Goal: Communication & Community: Answer question/provide support

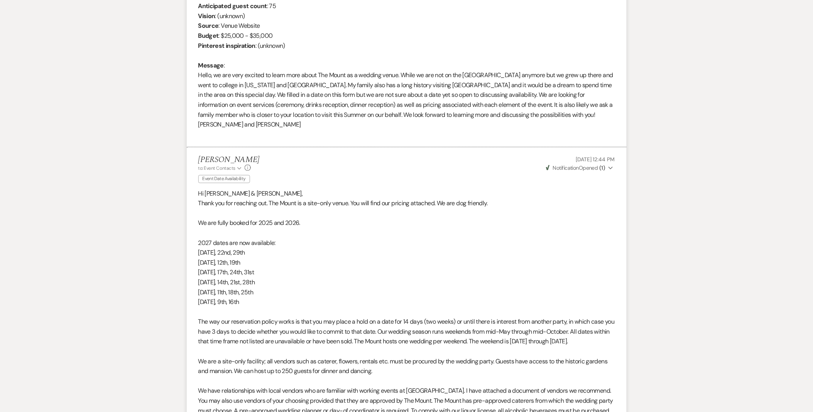
scroll to position [179, 0]
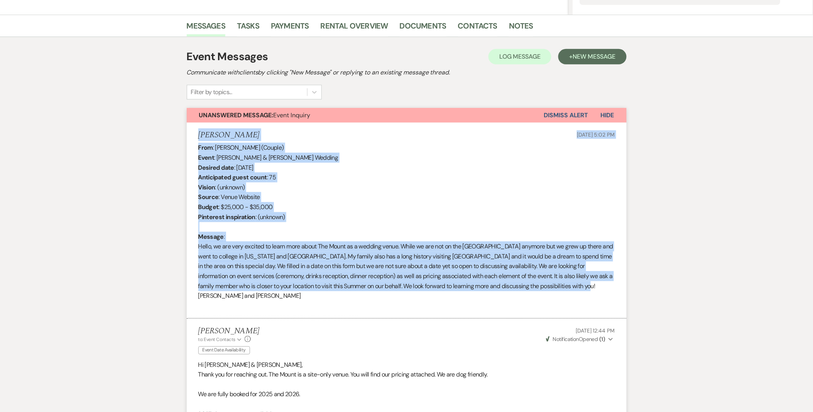
drag, startPoint x: 197, startPoint y: 133, endPoint x: 576, endPoint y: 288, distance: 409.7
click at [576, 288] on li "Katherine Golde Jun 05, 2025, 5:02 PM From : Katherine Golde (Couple) Event : M…" at bounding box center [407, 221] width 440 height 196
drag, startPoint x: 576, startPoint y: 288, endPoint x: 550, endPoint y: 281, distance: 27.1
copy li "Katherine Golde Jun 05, 2025, 5:02 PM From : Katherine Golde (Couple) Event : M…"
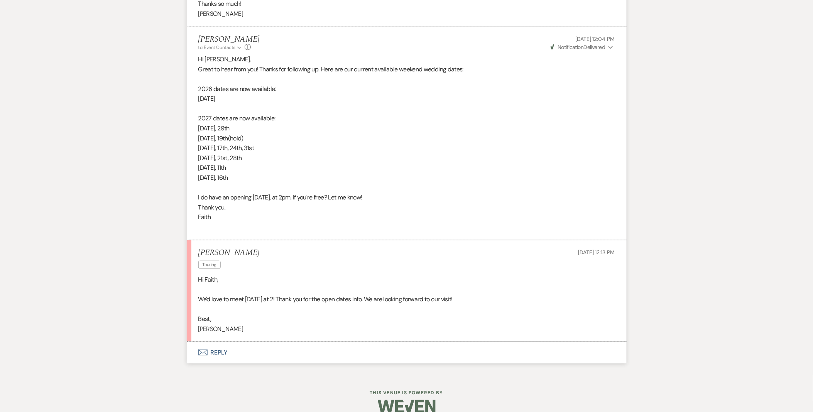
scroll to position [1171, 0]
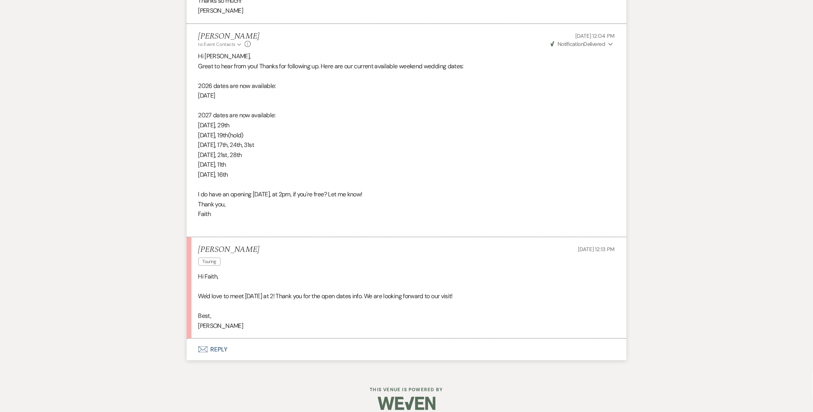
click at [219, 341] on button "Envelope Reply" at bounding box center [407, 350] width 440 height 22
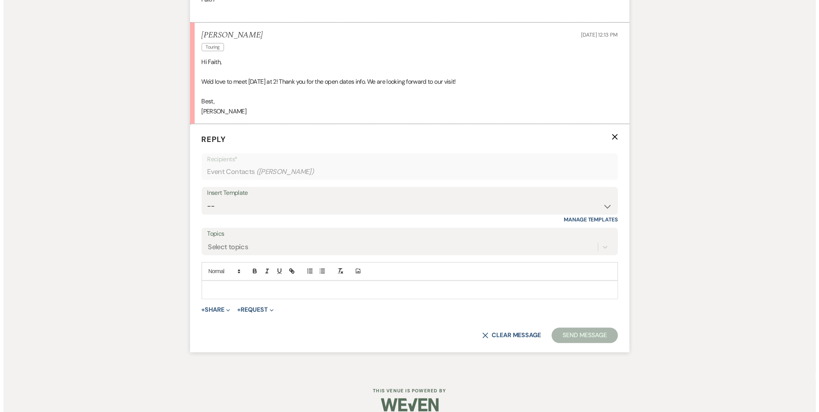
scroll to position [1387, 0]
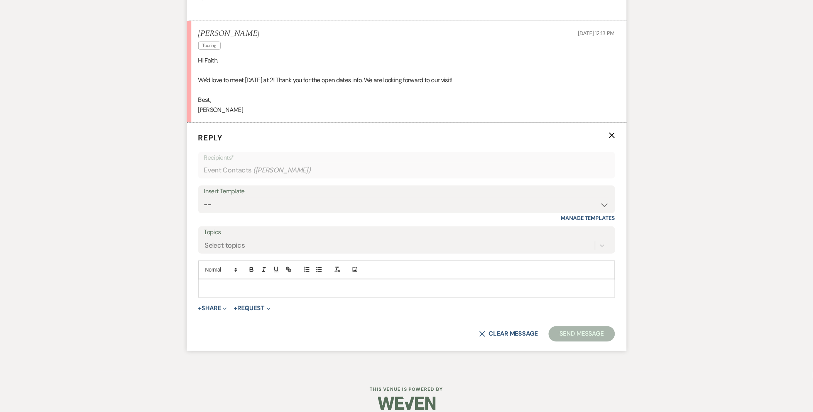
click at [217, 304] on form "Reply X Recipients* Event Contacts ( Katherine Golde ) Insert Template -- Weven…" at bounding box center [407, 237] width 440 height 228
click at [213, 306] on button "+ Share Expand" at bounding box center [212, 309] width 29 height 6
click at [229, 317] on button "Doc Upload Documents" at bounding box center [252, 324] width 108 height 14
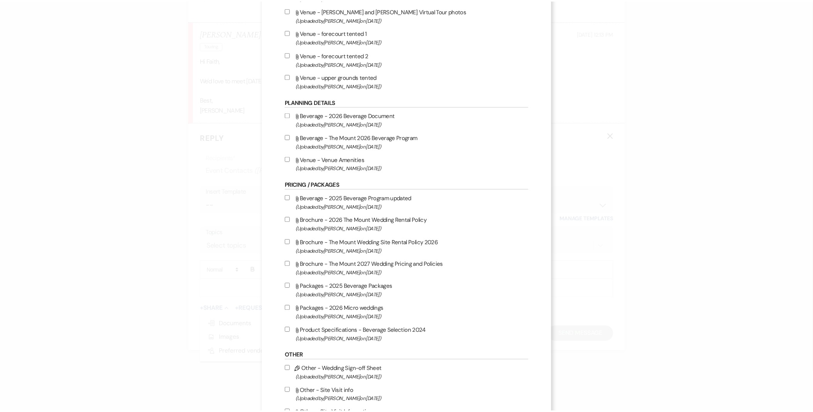
scroll to position [589, 0]
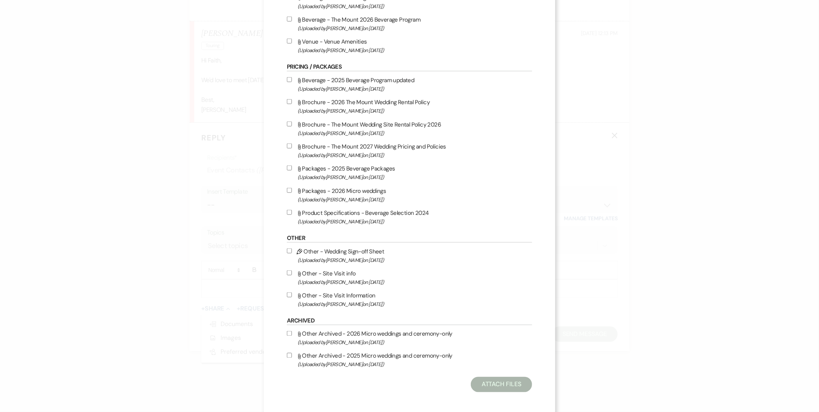
click at [377, 300] on span "(Uploaded by Faith Linz on Mar 19th, 2025 )" at bounding box center [415, 304] width 235 height 9
click at [292, 297] on input "Attach File Other - Site Visit Information (Uploaded by Faith Linz on Mar 19th,…" at bounding box center [289, 294] width 5 height 5
checkbox input "true"
click at [504, 377] on button "Attach Files" at bounding box center [501, 384] width 61 height 15
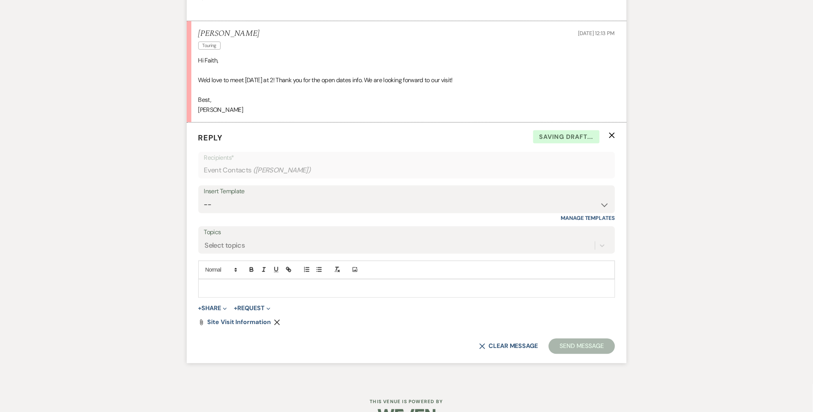
click at [263, 280] on div at bounding box center [407, 289] width 416 height 18
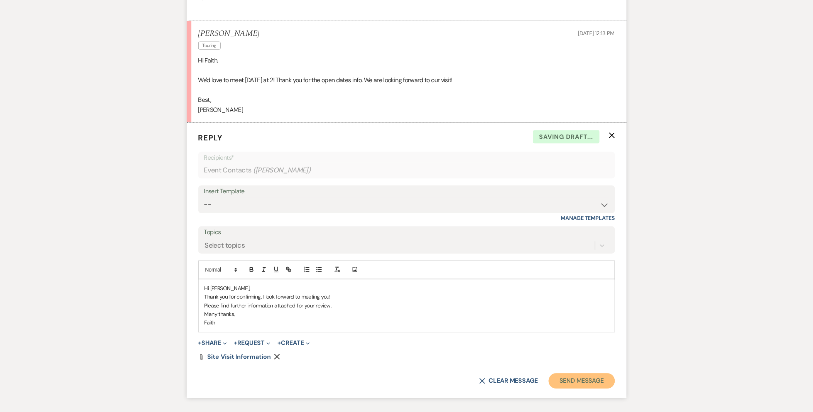
click at [569, 373] on button "Send Message" at bounding box center [582, 380] width 66 height 15
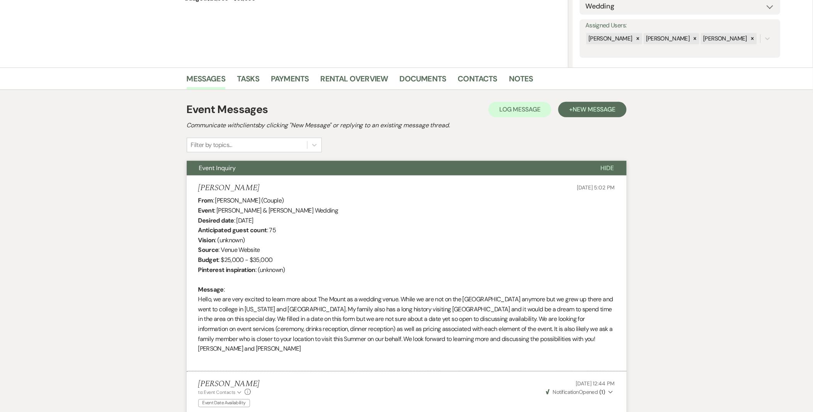
scroll to position [0, 0]
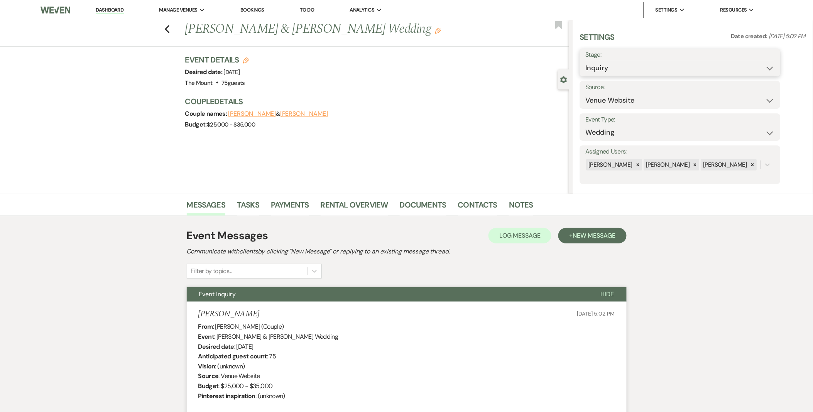
drag, startPoint x: 626, startPoint y: 68, endPoint x: 626, endPoint y: 71, distance: 3.9
click at [626, 68] on select "Inquiry Follow Up Tour Requested Tour Confirmed Toured Proposal Sent Booked Lost" at bounding box center [680, 68] width 189 height 15
select select "4"
click at [586, 61] on select "Inquiry Follow Up Tour Requested Tour Confirmed Toured Proposal Sent Booked Lost" at bounding box center [680, 68] width 189 height 15
click at [753, 60] on button "Save" at bounding box center [759, 62] width 44 height 15
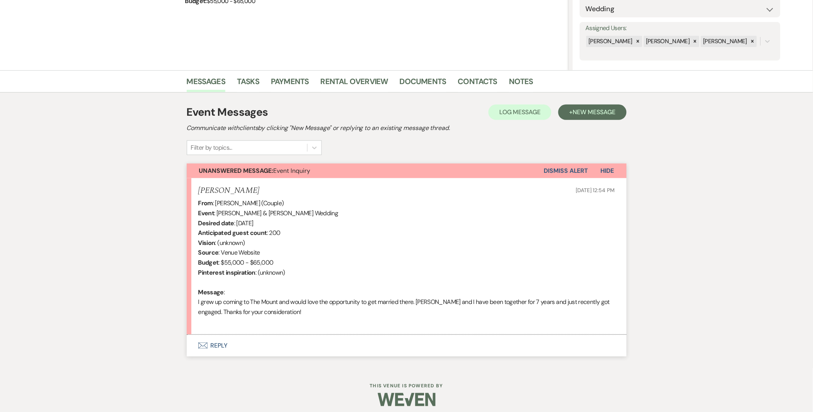
click at [230, 338] on button "Envelope Reply" at bounding box center [407, 346] width 440 height 22
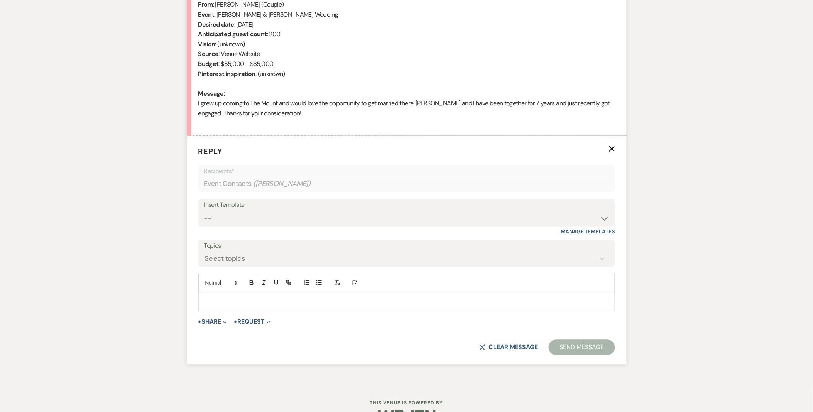
scroll to position [345, 0]
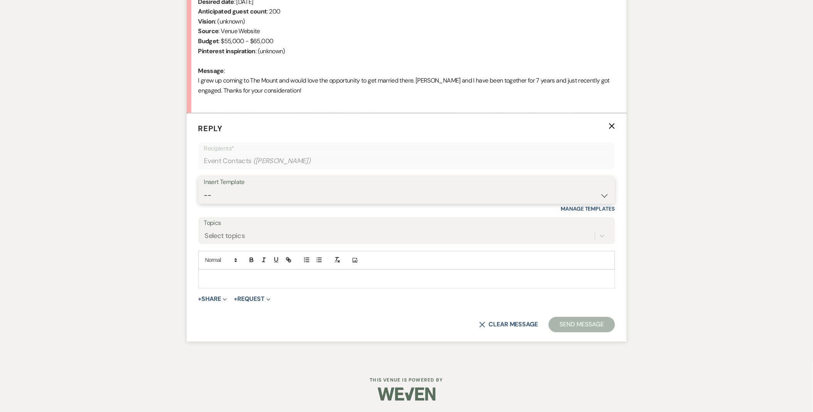
click at [228, 191] on select "-- Weven Planning Portal Introduction (Booked Events) Initial Inquiry Response …" at bounding box center [406, 195] width 405 height 15
select select "5515"
click at [204, 188] on select "-- Weven Planning Portal Introduction (Booked Events) Initial Inquiry Response …" at bounding box center [406, 195] width 405 height 15
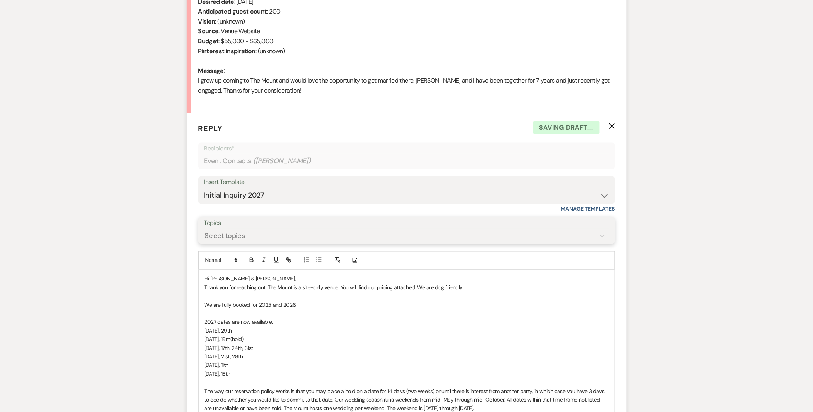
click at [250, 241] on div "Select topics" at bounding box center [399, 237] width 391 height 14
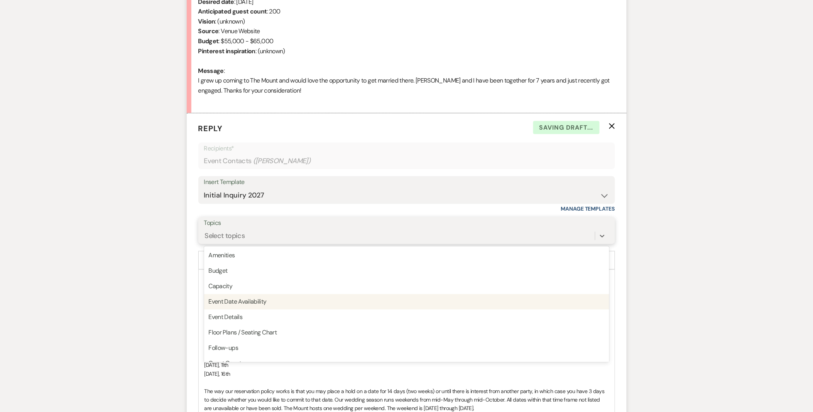
click at [242, 302] on div "Event Date Availability" at bounding box center [406, 301] width 405 height 15
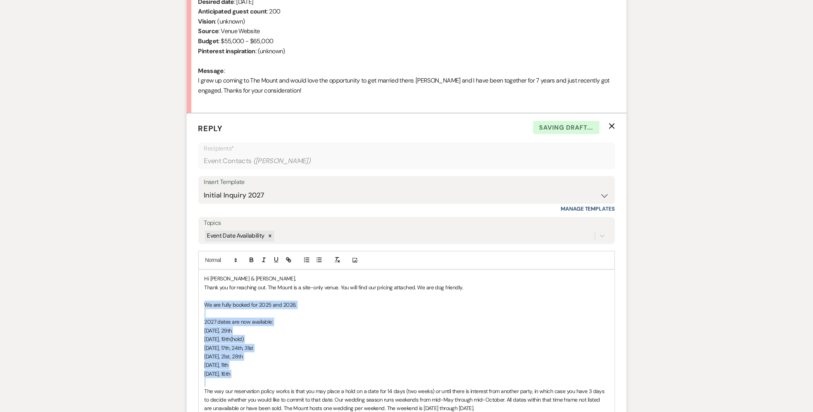
drag, startPoint x: 256, startPoint y: 379, endPoint x: 167, endPoint y: 304, distance: 116.1
click at [167, 304] on div "Messages Tasks Payments Rental Overview Documents Contacts Notes Event Messages…" at bounding box center [406, 297] width 813 height 896
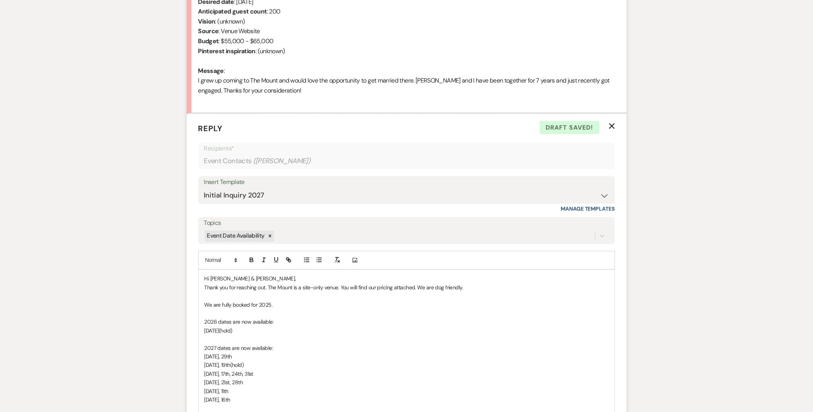
click at [235, 281] on span "Hi Alex & Thomas," at bounding box center [250, 278] width 92 height 7
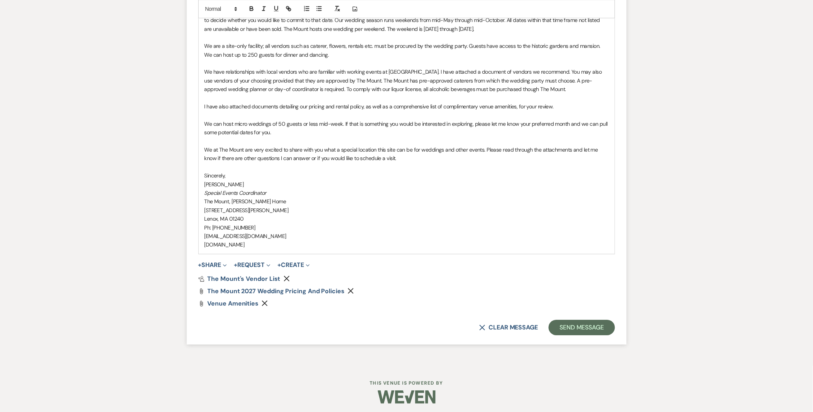
scroll to position [753, 0]
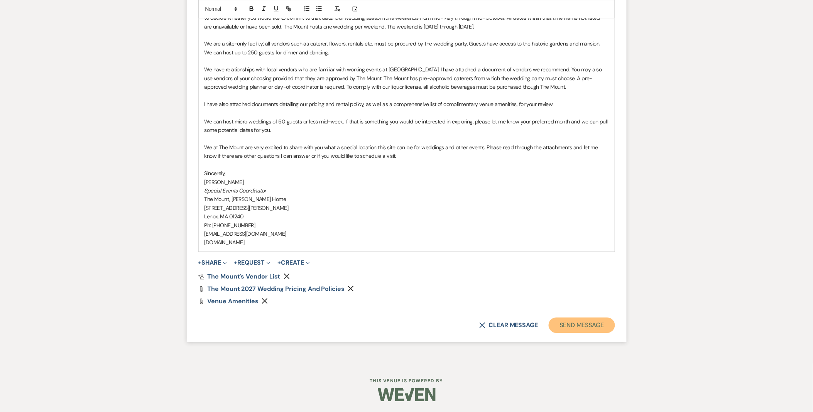
click at [557, 320] on button "Send Message" at bounding box center [582, 324] width 66 height 15
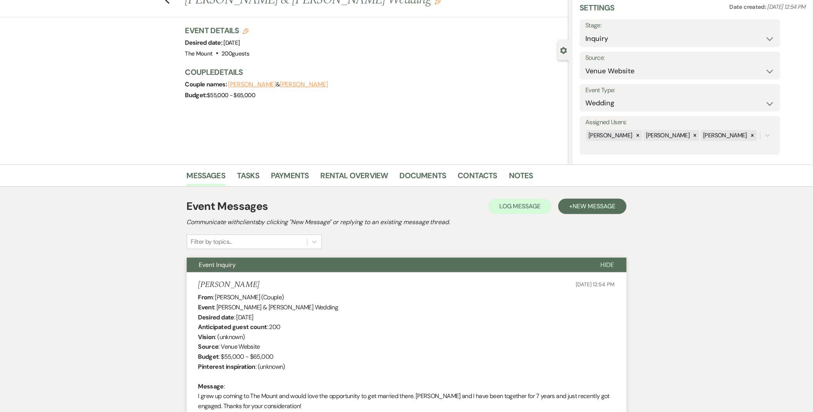
scroll to position [0, 0]
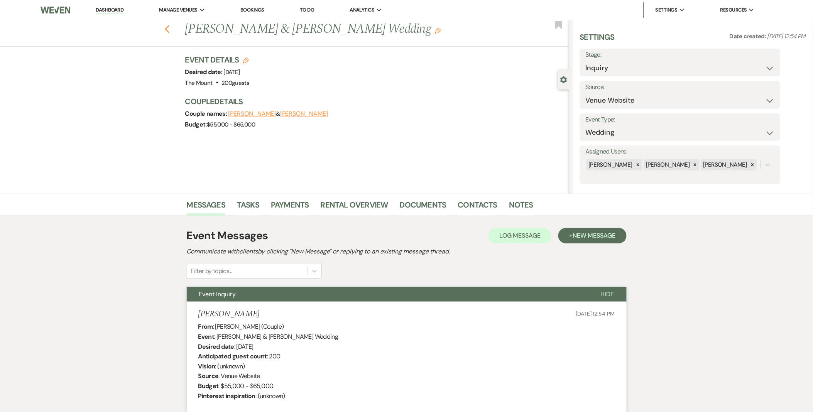
click at [169, 30] on use "button" at bounding box center [166, 29] width 5 height 8
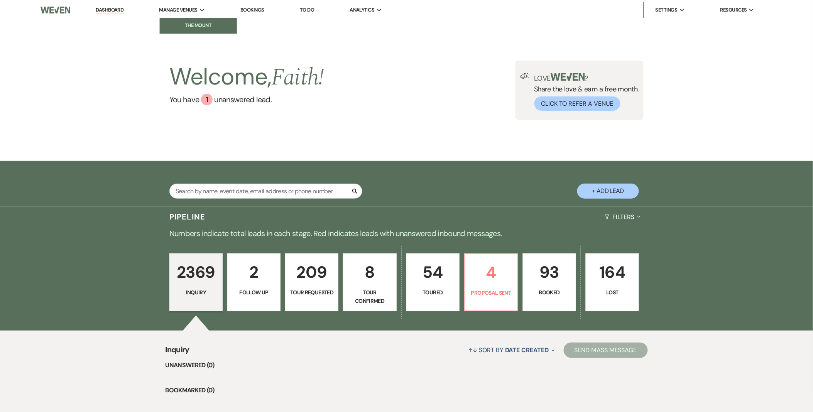
click at [202, 25] on li "The Mount" at bounding box center [198, 26] width 69 height 8
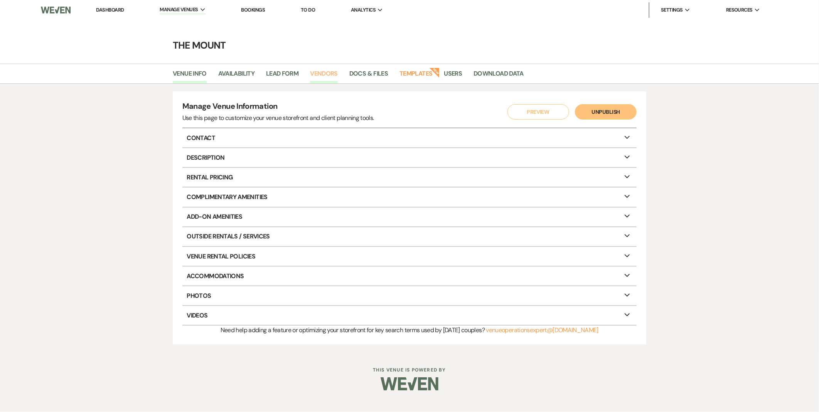
click at [334, 74] on link "Vendors" at bounding box center [324, 76] width 28 height 15
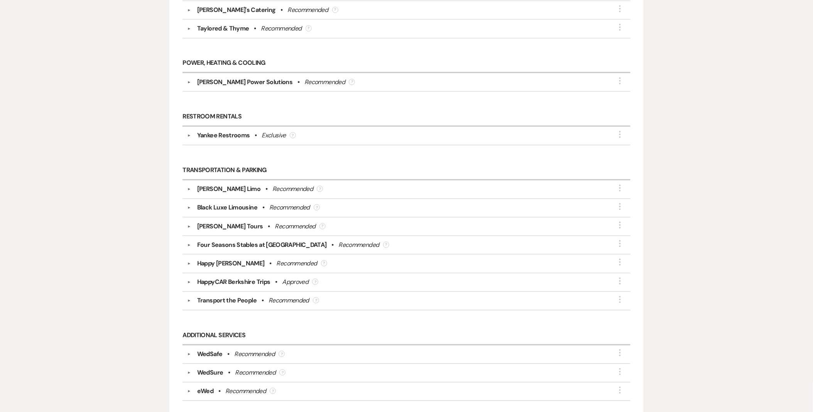
scroll to position [1652, 0]
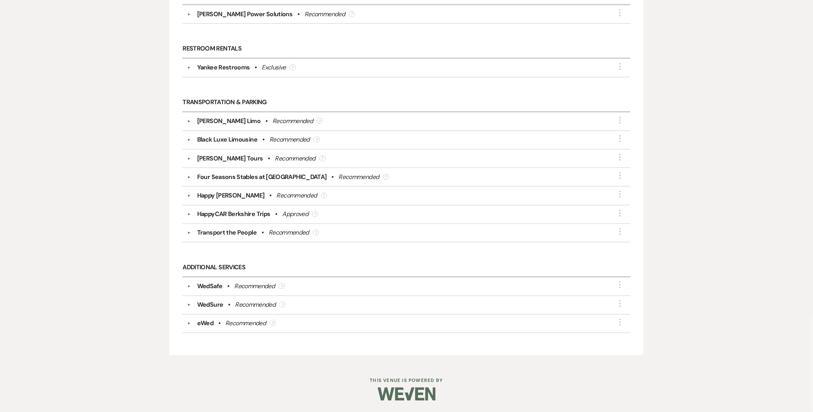
drag, startPoint x: 622, startPoint y: 193, endPoint x: 685, endPoint y: 164, distance: 68.9
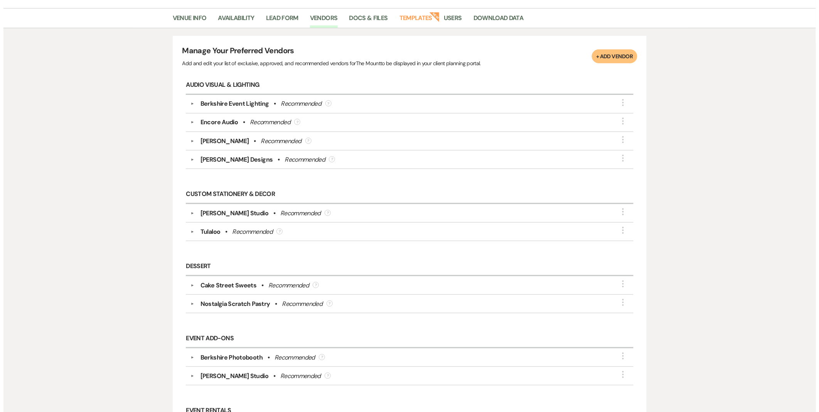
scroll to position [0, 0]
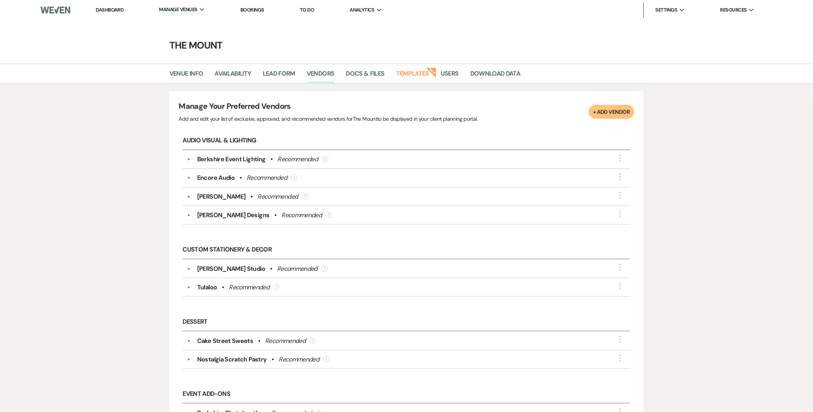
click at [602, 110] on button "+ Add Vendor" at bounding box center [611, 112] width 45 height 14
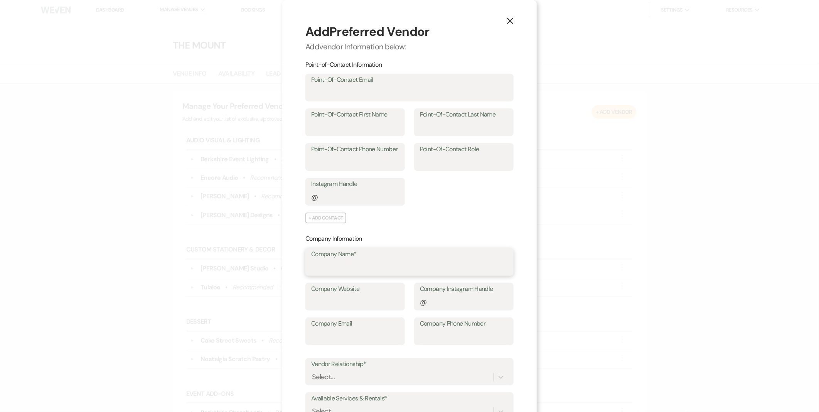
click at [362, 264] on input "Company Name*" at bounding box center [409, 267] width 197 height 15
type input "Wedding Day Trolley"
paste input "https://weddingdaytrolley.com/"
type input "https://weddingdaytrolley.com/"
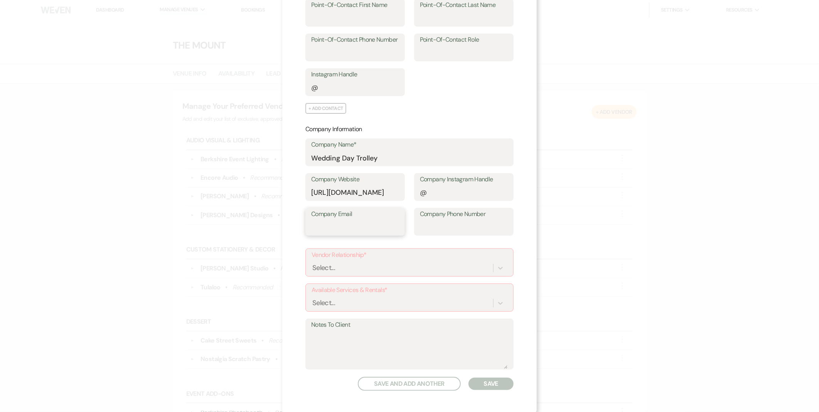
scroll to position [0, 0]
click at [347, 226] on input "Company Email" at bounding box center [355, 227] width 88 height 15
paste input "mailto:info@weddingdaytrolley.com"
drag, startPoint x: 322, startPoint y: 223, endPoint x: 215, endPoint y: 201, distance: 109.4
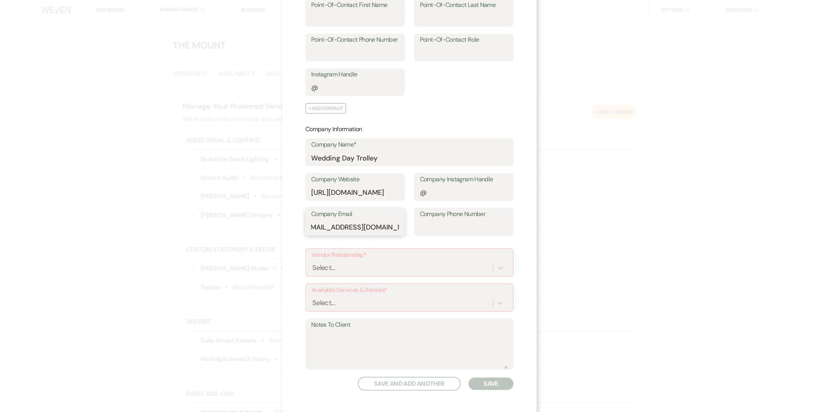
click at [215, 201] on div "X Add Preferred Vendor Add vendor Information below: Point-of-Contact Informati…" at bounding box center [409, 206] width 819 height 412
click at [331, 226] on input "mailto:info@weddingdaytrolley.com" at bounding box center [355, 227] width 88 height 15
click at [331, 226] on input "info@weddingdaytrolley.com" at bounding box center [355, 227] width 88 height 15
type input "info@weddingdaytrolley.com"
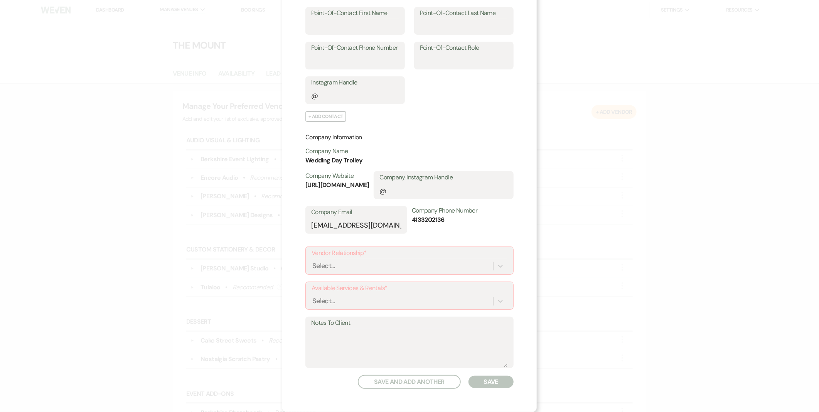
scroll to position [100, 0]
click at [334, 263] on div "Select..." at bounding box center [403, 268] width 182 height 14
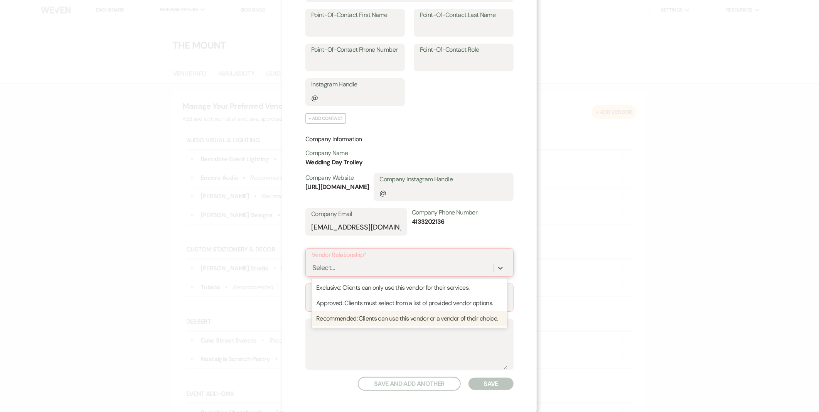
click at [353, 318] on div "Recommended: Clients can use this vendor or a vendor of their choice." at bounding box center [410, 318] width 196 height 15
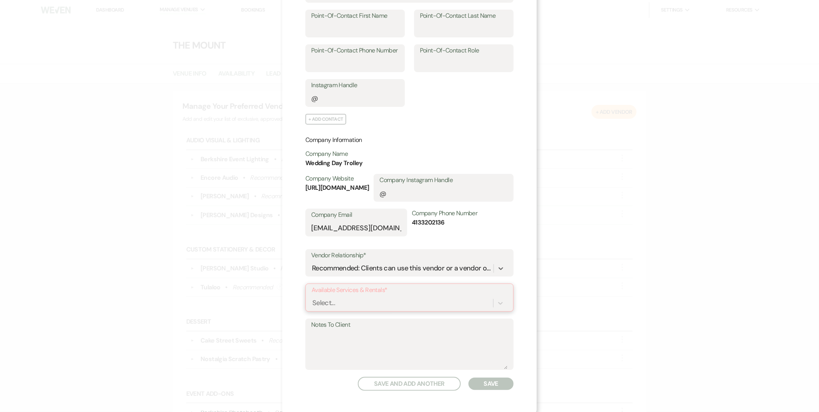
click at [335, 295] on form "Add Preferred Vendor Add vendor Information below: Point-of-Contact Information…" at bounding box center [410, 157] width 208 height 466
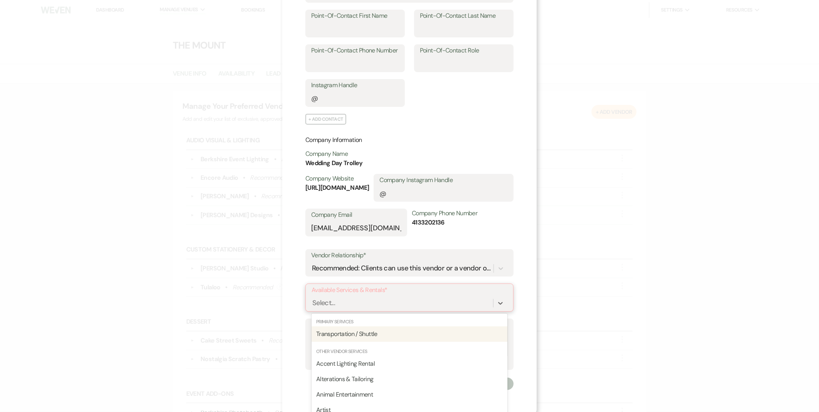
scroll to position [115, 0]
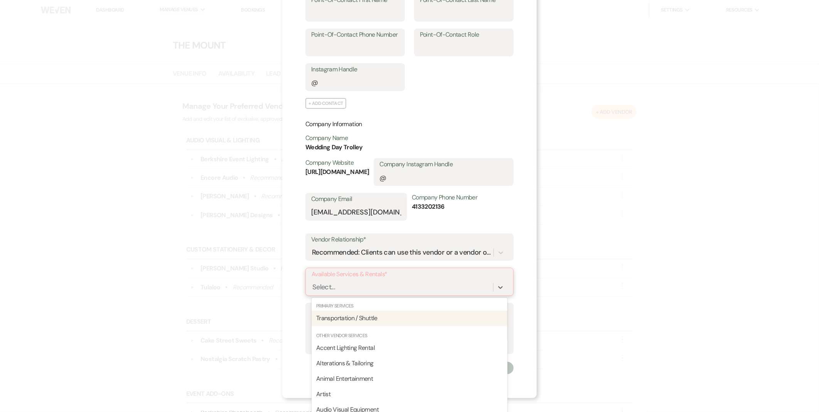
click at [341, 312] on div "Transportation / Shuttle" at bounding box center [410, 318] width 196 height 15
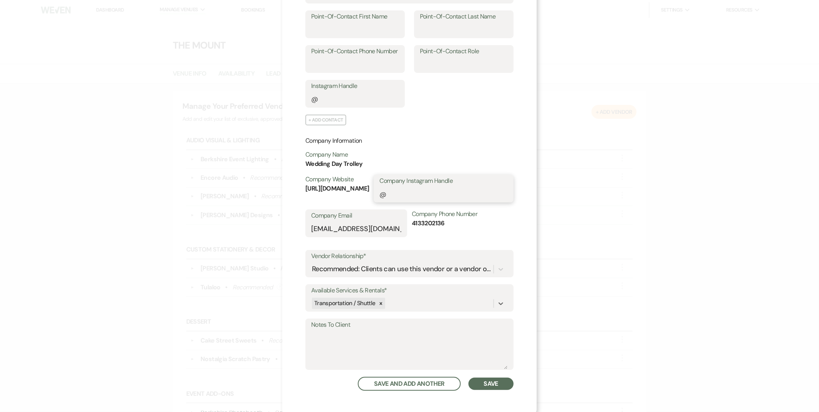
click at [425, 194] on input "Company Instagram Handle" at bounding box center [444, 194] width 128 height 15
paste input "theweddingtrolley"
type input "theweddingtrolley"
click at [408, 344] on textarea "Notes To Client" at bounding box center [409, 350] width 197 height 39
click at [495, 378] on button "Save" at bounding box center [491, 384] width 45 height 12
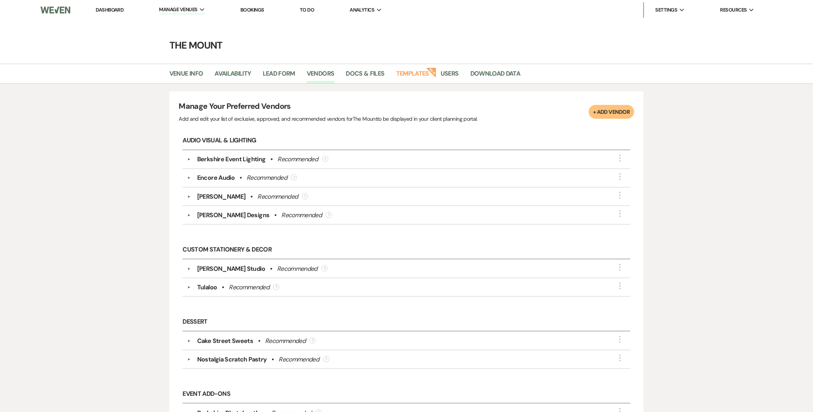
scroll to position [1671, 0]
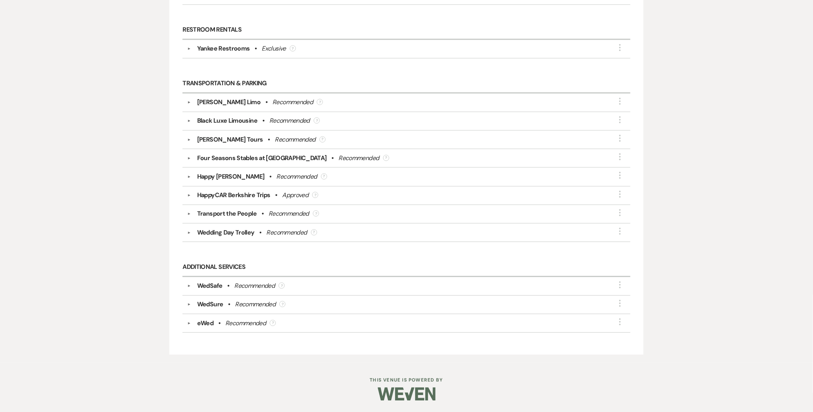
click at [188, 231] on button "▼" at bounding box center [188, 233] width 9 height 4
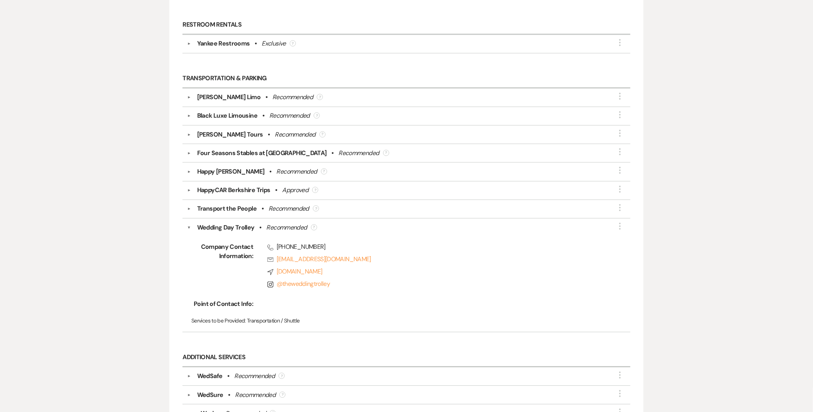
click at [188, 231] on button "▼" at bounding box center [189, 227] width 4 height 9
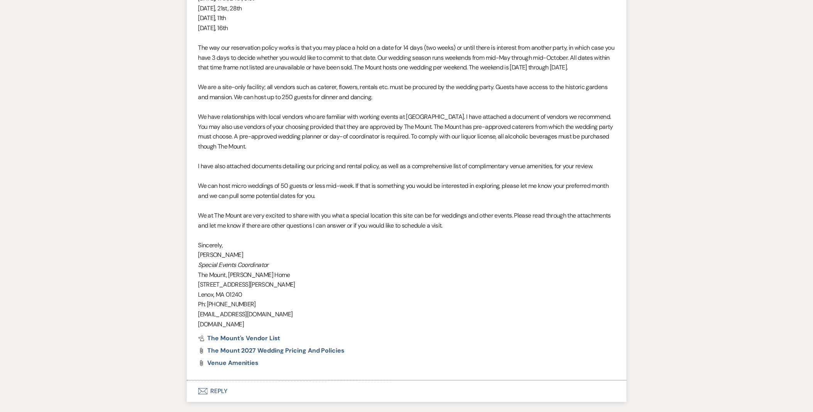
scroll to position [379, 0]
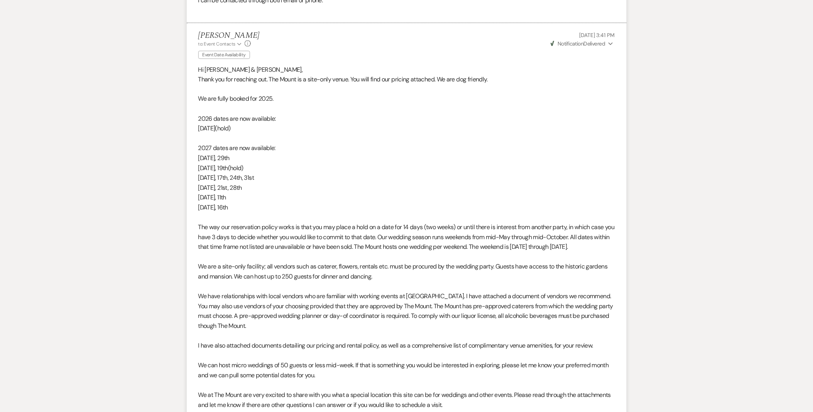
scroll to position [301, 0]
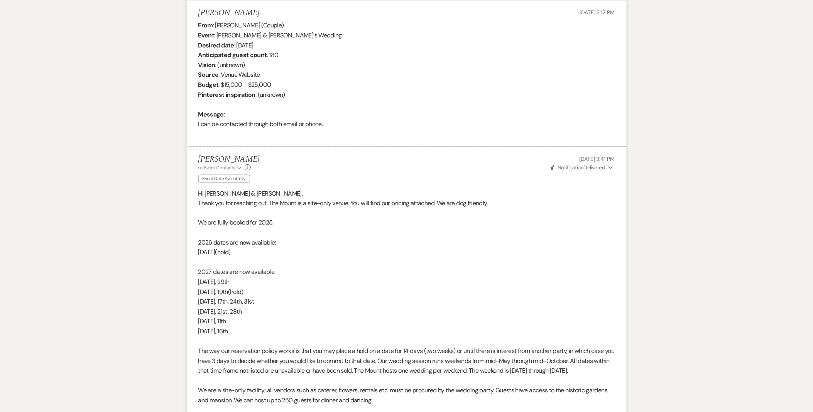
drag, startPoint x: 253, startPoint y: 331, endPoint x: 180, endPoint y: 225, distance: 128.9
click at [180, 225] on div "Messages Tasks Payments Rental Overview Documents Contacts Notes Event Messages…" at bounding box center [406, 384] width 813 height 984
copy div "We are fully booked for 2025. 2026 dates are now available: October 17th(hold) …"
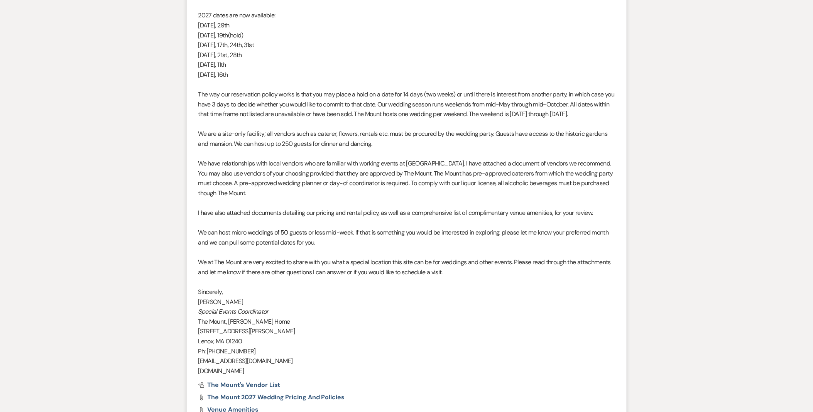
scroll to position [815, 0]
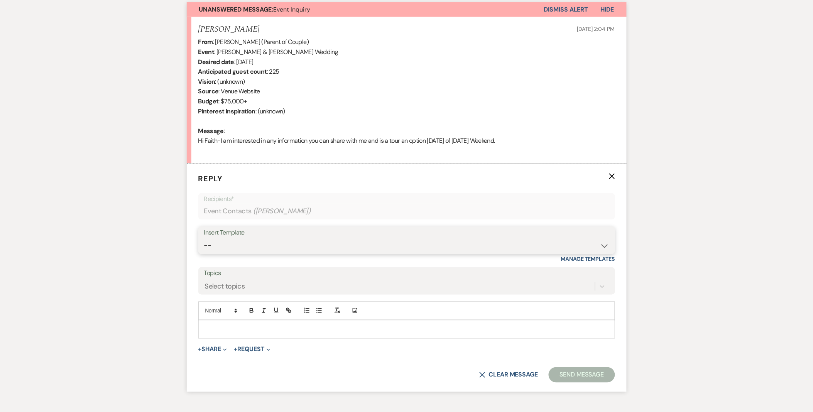
click at [236, 251] on select "-- Weven Planning Portal Introduction (Booked Events) Initial Inquiry Response …" at bounding box center [406, 245] width 405 height 15
select select "5515"
click at [204, 238] on select "-- Weven Planning Portal Introduction (Booked Events) Initial Inquiry Response …" at bounding box center [406, 245] width 405 height 15
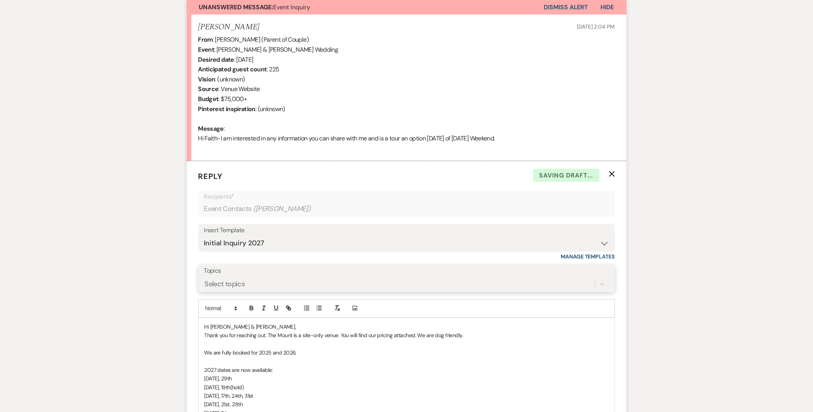
click at [225, 288] on div "Select topics" at bounding box center [225, 284] width 40 height 10
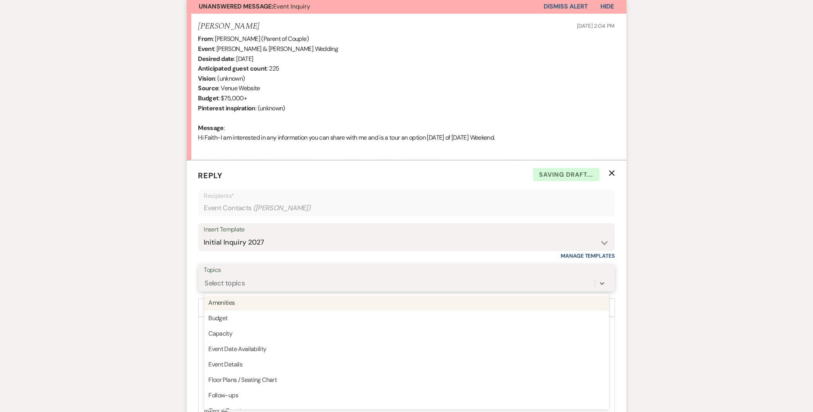
scroll to position [288, 0]
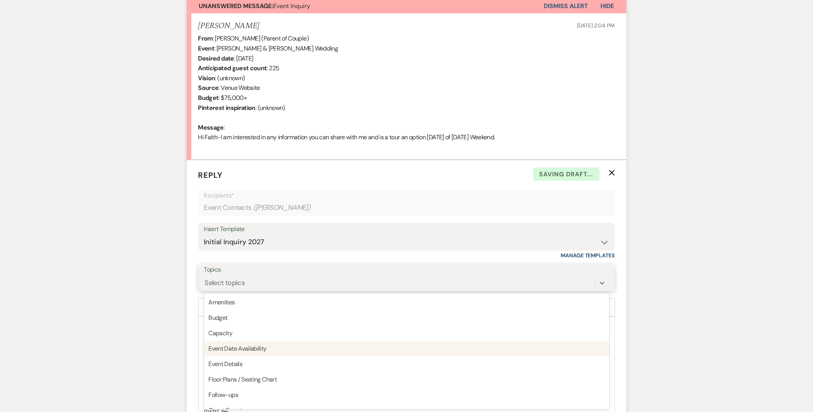
click at [248, 349] on div "Event Date Availability" at bounding box center [406, 348] width 405 height 15
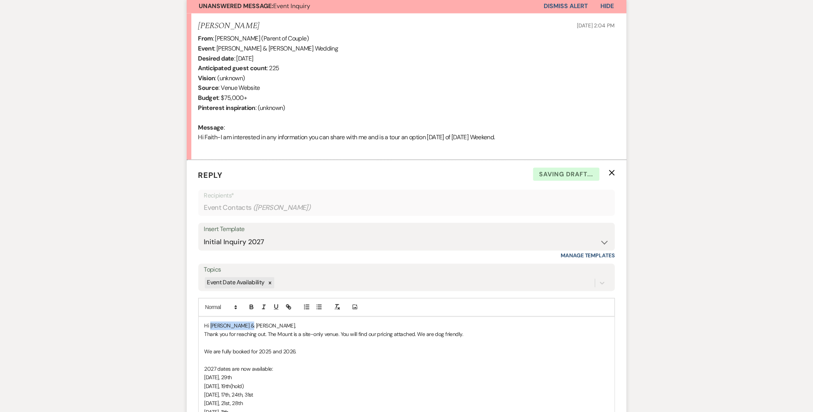
drag, startPoint x: 211, startPoint y: 325, endPoint x: 242, endPoint y: 322, distance: 31.7
click at [242, 322] on span "Hi Hallie & Aaron," at bounding box center [250, 325] width 92 height 7
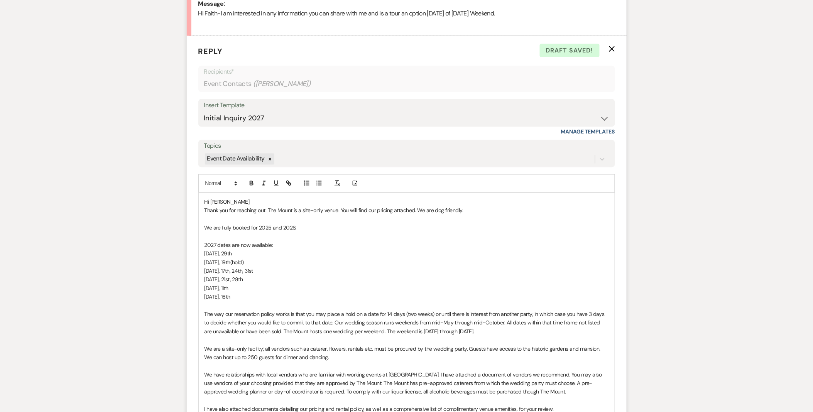
scroll to position [417, 0]
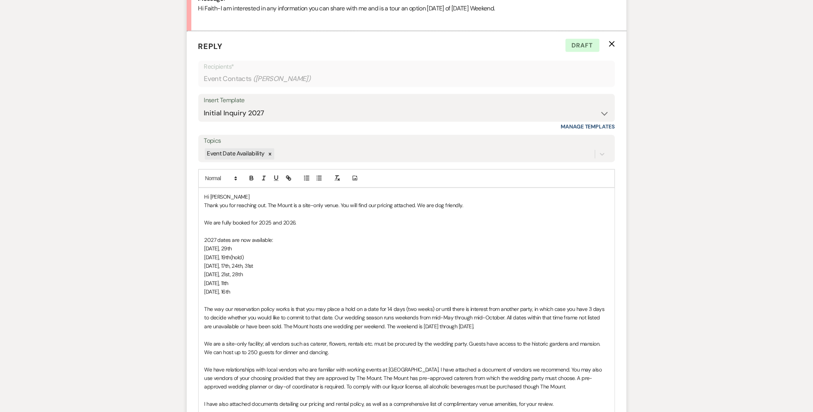
drag, startPoint x: 259, startPoint y: 295, endPoint x: 172, endPoint y: 224, distance: 112.9
click at [172, 224] on div "Messages Tasks Payments Rental Overview Documents Contacts Notes Event Messages…" at bounding box center [406, 220] width 813 height 886
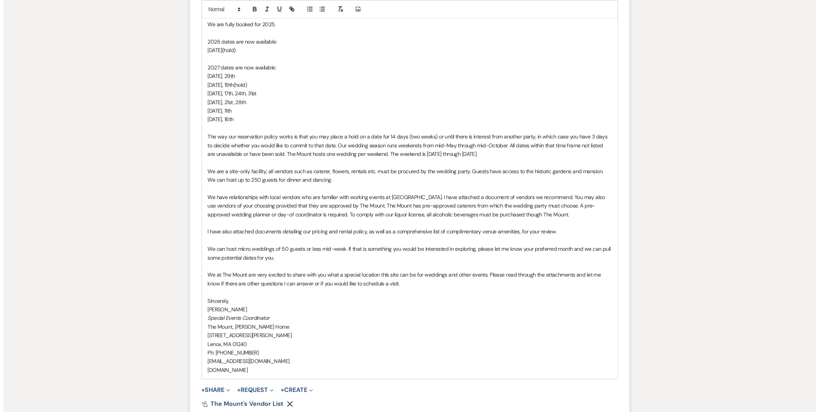
scroll to position [674, 0]
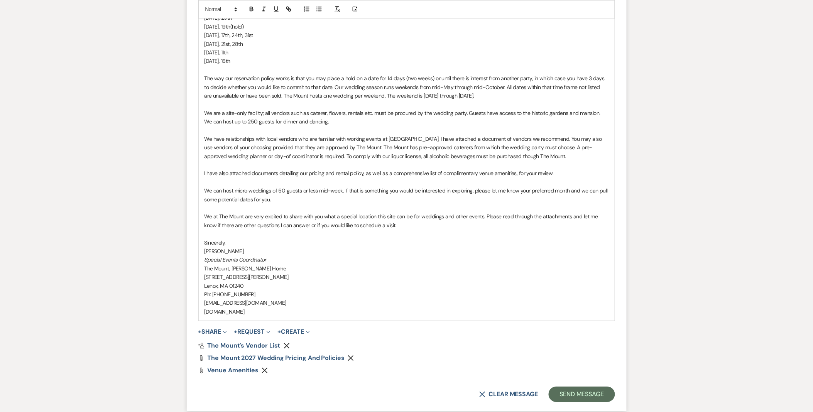
click at [440, 230] on p at bounding box center [406, 234] width 404 height 8
click at [408, 225] on p "We at The Mount are very excited to share with you what a special location this…" at bounding box center [406, 220] width 404 height 17
click at [217, 329] on button "+ Share Expand" at bounding box center [212, 332] width 29 height 6
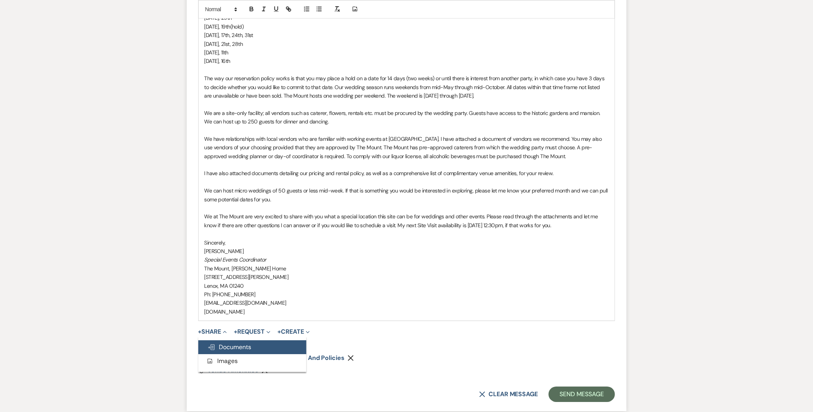
click at [225, 344] on span "Doc Upload Documents" at bounding box center [230, 347] width 44 height 8
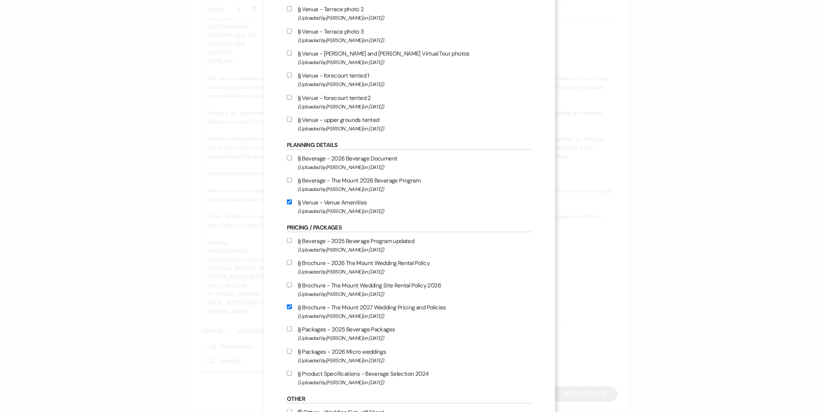
scroll to position [589, 0]
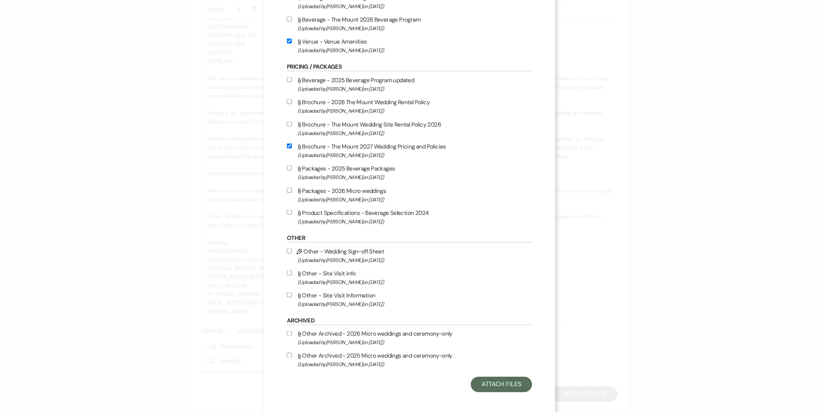
click at [366, 303] on span "(Uploaded by Faith Linz on Mar 19th, 2025 )" at bounding box center [415, 304] width 235 height 9
click at [292, 297] on input "Attach File Other - Site Visit Information (Uploaded by Faith Linz on Mar 19th,…" at bounding box center [289, 294] width 5 height 5
checkbox input "true"
click at [476, 383] on button "Attach Files" at bounding box center [501, 384] width 61 height 15
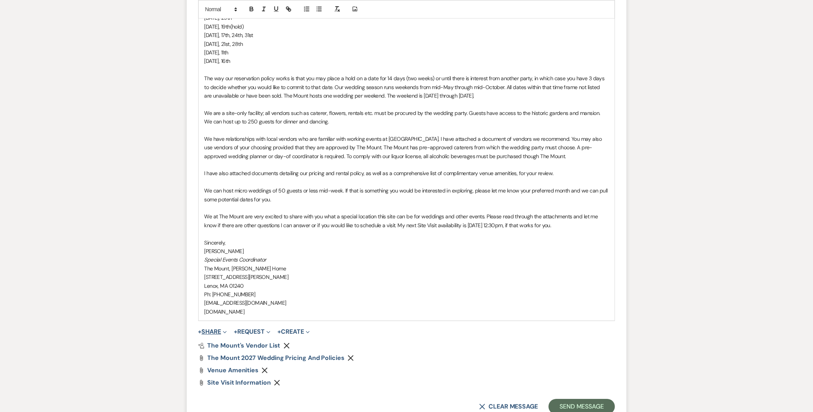
click at [220, 334] on button "+ Share Expand" at bounding box center [212, 332] width 29 height 6
click at [224, 347] on span "Doc Upload Documents" at bounding box center [230, 347] width 44 height 8
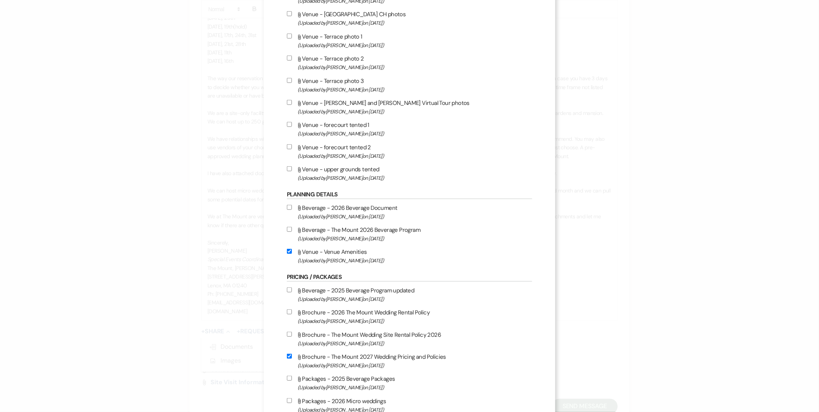
scroll to position [429, 0]
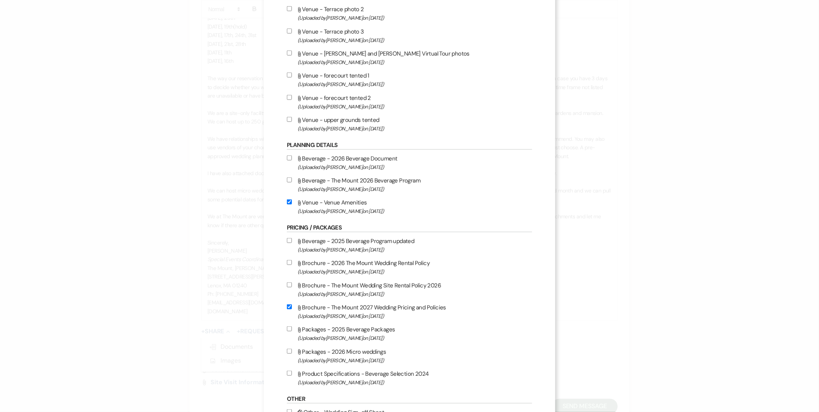
click at [348, 282] on label "Attach File Brochure - The Mount Wedding Site Rental Policy 2026 (Uploaded by F…" at bounding box center [409, 289] width 245 height 18
click at [292, 282] on input "Attach File Brochure - The Mount Wedding Site Rental Policy 2026 (Uploaded by F…" at bounding box center [289, 284] width 5 height 5
checkbox input "true"
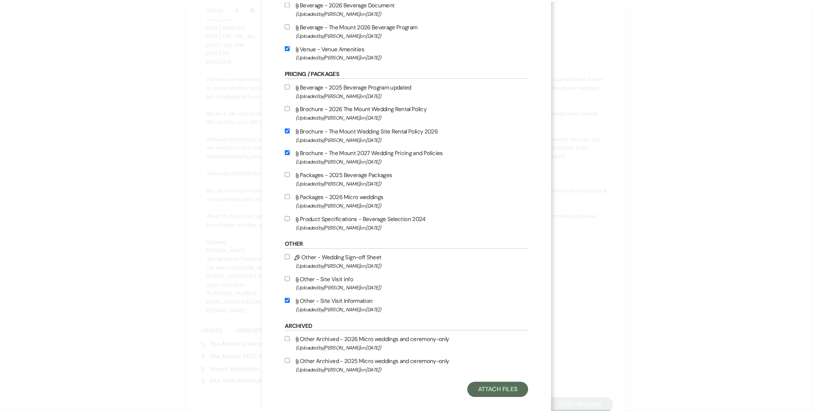
scroll to position [589, 0]
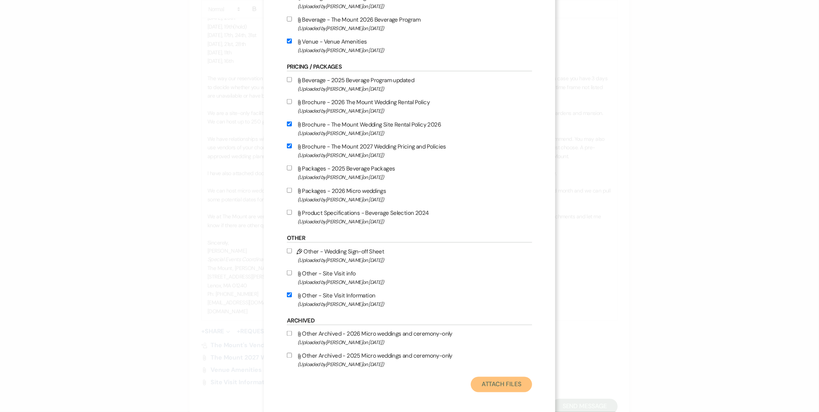
click at [488, 377] on button "Attach Files" at bounding box center [501, 384] width 61 height 15
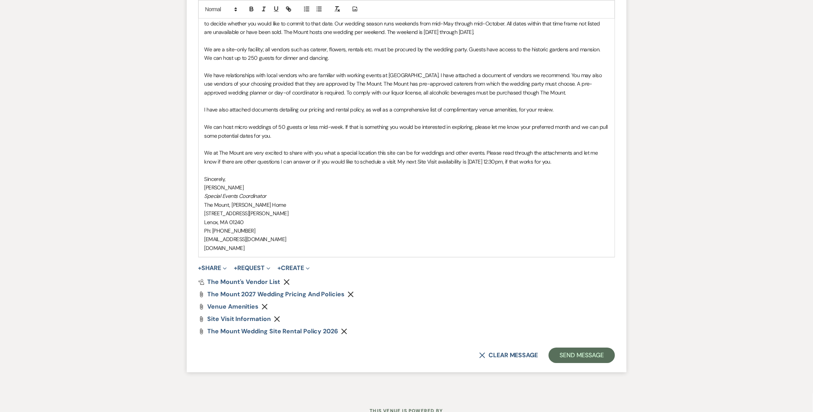
scroll to position [760, 0]
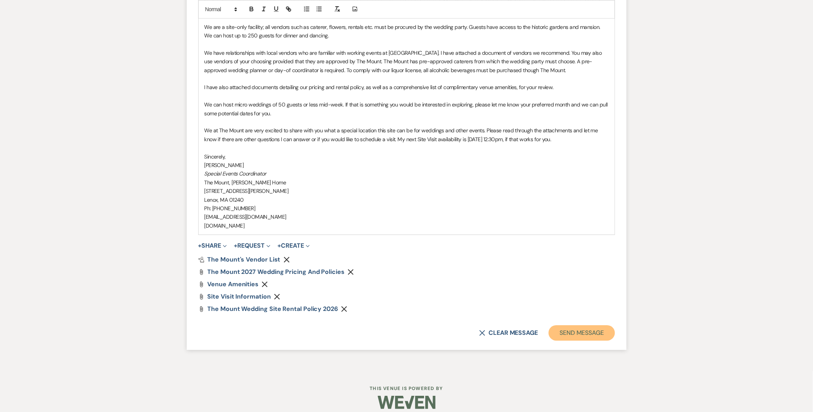
click at [569, 333] on button "Send Message" at bounding box center [582, 332] width 66 height 15
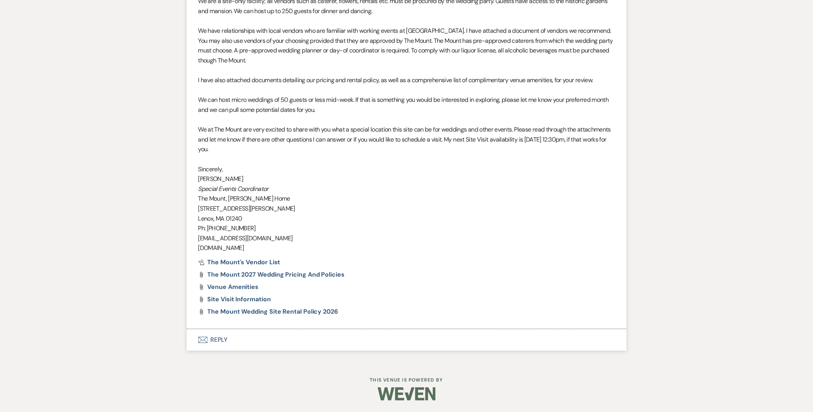
scroll to position [691, 0]
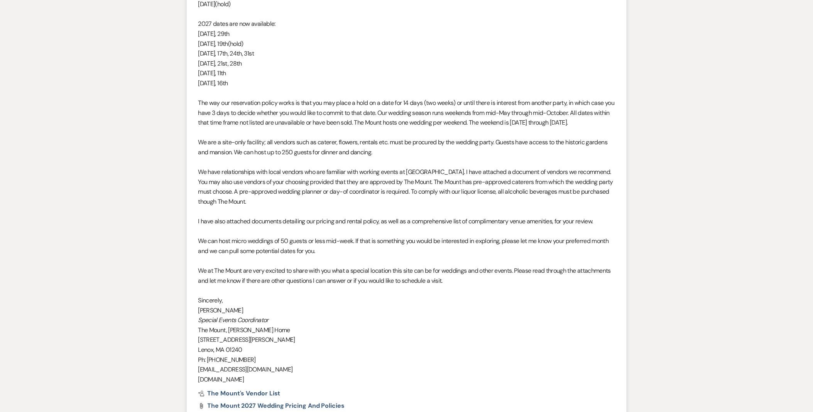
scroll to position [430, 0]
